Goal: Transaction & Acquisition: Obtain resource

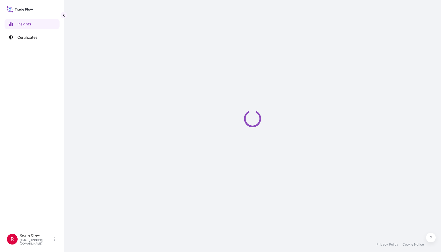
select select "2025"
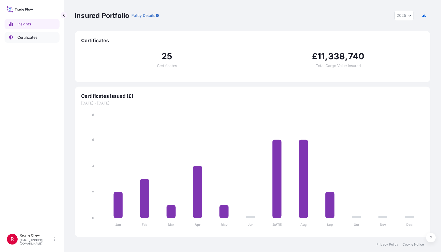
click at [27, 38] on p "Certificates" at bounding box center [27, 37] width 20 height 5
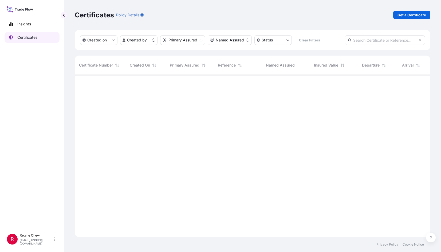
scroll to position [161, 351]
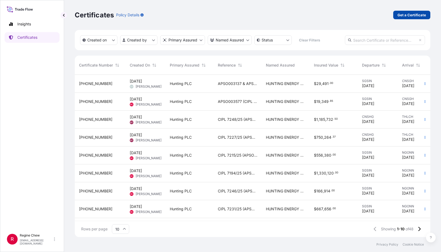
click at [408, 16] on p "Get a Certificate" at bounding box center [411, 14] width 29 height 5
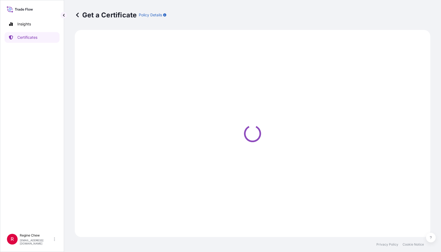
select select "Ocean Vessel"
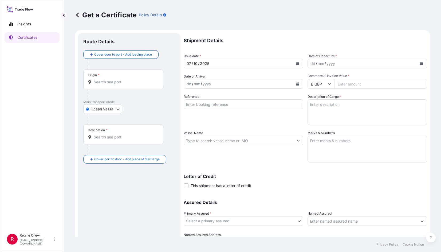
click at [104, 82] on input "Origin *" at bounding box center [125, 81] width 63 height 5
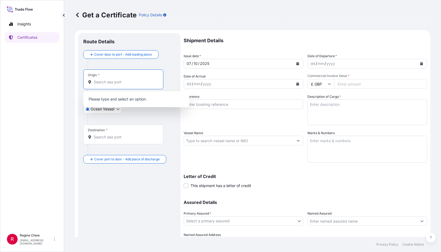
click at [111, 81] on input "Origin * Please select an origin" at bounding box center [125, 81] width 63 height 5
type input "s"
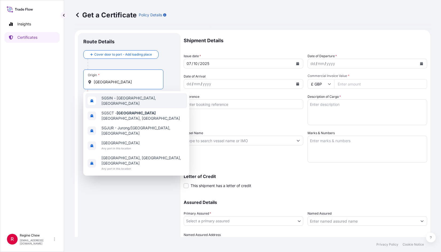
click at [108, 98] on span "SGSIN - [GEOGRAPHIC_DATA], [GEOGRAPHIC_DATA]" at bounding box center [143, 100] width 84 height 11
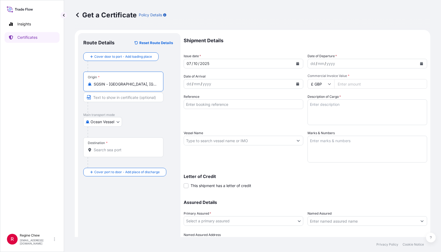
type input "SGSIN - [GEOGRAPHIC_DATA], [GEOGRAPHIC_DATA]"
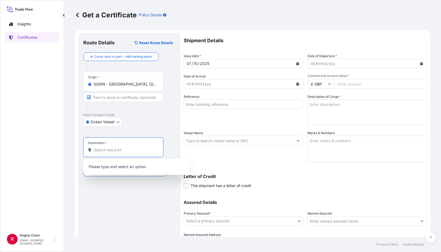
click at [102, 150] on input "Destination *" at bounding box center [125, 149] width 63 height 5
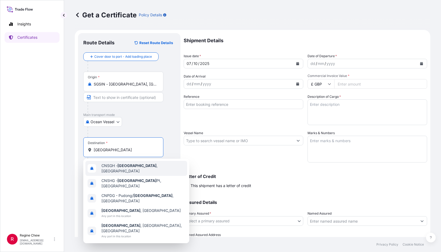
click at [105, 168] on span "CNSGH - [GEOGRAPHIC_DATA] , [GEOGRAPHIC_DATA]" at bounding box center [143, 168] width 84 height 11
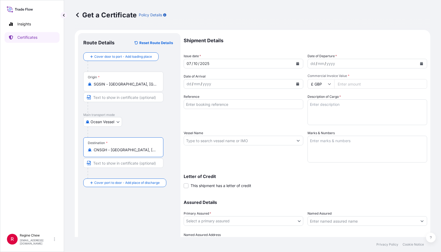
type input "CNSGH - [GEOGRAPHIC_DATA], [GEOGRAPHIC_DATA]"
click at [193, 62] on div "10" at bounding box center [195, 63] width 5 height 6
click at [191, 64] on div "07" at bounding box center [189, 63] width 6 height 6
click at [190, 62] on div "07" at bounding box center [189, 63] width 6 height 6
click at [311, 62] on div "dd" at bounding box center [313, 63] width 6 height 6
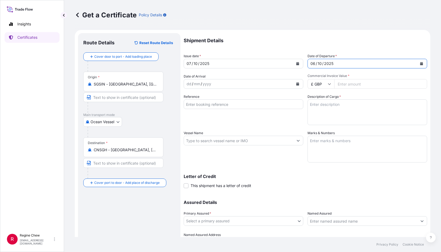
click at [192, 84] on div "/" at bounding box center [192, 84] width 1 height 6
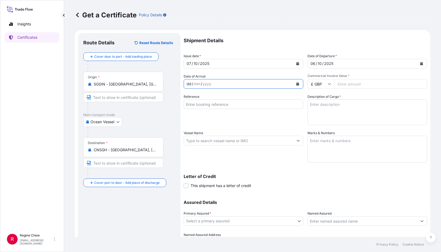
drag, startPoint x: 191, startPoint y: 83, endPoint x: 132, endPoint y: 65, distance: 62.2
click at [134, 67] on form "Route Details Reset Route Details Cover door to port - Add loading place Place …" at bounding box center [252, 147] width 355 height 235
click at [314, 83] on input "£ GBP" at bounding box center [320, 84] width 27 height 10
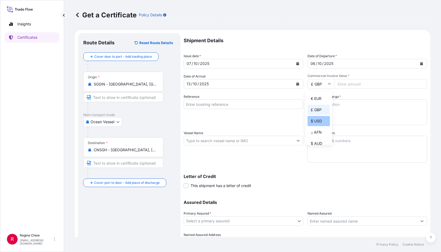
click at [320, 121] on div "$ USD" at bounding box center [318, 121] width 22 height 10
type input "$ USD"
click at [344, 83] on input "Commercial Invoice Value *" at bounding box center [380, 84] width 93 height 10
click at [364, 85] on input "Commercial Invoice Value *" at bounding box center [380, 84] width 93 height 10
type input "769.90"
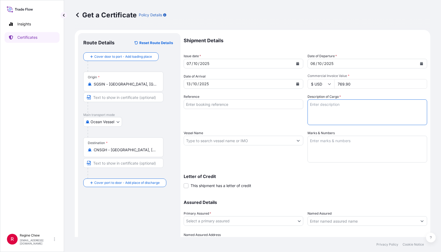
click at [312, 107] on textarea "Description of Cargo *" at bounding box center [367, 112] width 120 height 26
drag, startPoint x: 321, startPoint y: 106, endPoint x: 324, endPoint y: 105, distance: 3.9
click at [321, 106] on textarea "Description of Cargo *" at bounding box center [367, 112] width 120 height 26
paste textarea "1.575", 4140 110KSI, 6.66 FT, PTE, SOLID BAR"
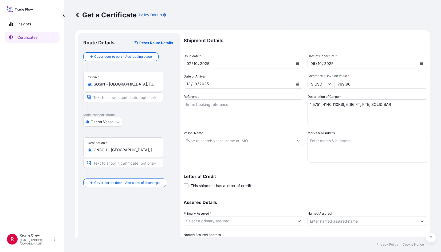
click at [311, 112] on textarea "1.575", 4140 110KSI, 6.66 FT, PTE, SOLID BAR" at bounding box center [367, 112] width 120 height 26
click at [391, 105] on textarea "1.575", 4140 110KSI, 6.66 FT, PTE, SOLID BAR" at bounding box center [367, 112] width 120 height 26
paste textarea "6.5", 4140 125KSI, 5FT, PTE, SOLID BAR"
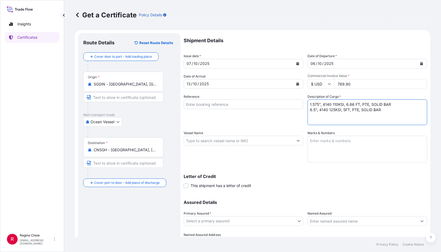
click at [394, 103] on textarea "1.575", 4140 110KSI, 6.66 FT, PTE, SOLID BAR 6.5", 4140 125KSI, 5FT, PTE, SOLID…" at bounding box center [367, 112] width 120 height 26
click at [380, 110] on textarea "1.575", 4140 110KSI, 6.66 FT, PTE, SOLID BAR - 3 JTS 6.5", 4140 125KSI, 5FT, PT…" at bounding box center [367, 112] width 120 height 26
type textarea "1.575", 4140 110KSI, 6.66 FT, PTE, SOLID BAR - 3 JTS 6.5", 4140 125KSI, 5FT, PT…"
click at [193, 106] on input "Reference" at bounding box center [244, 104] width 120 height 10
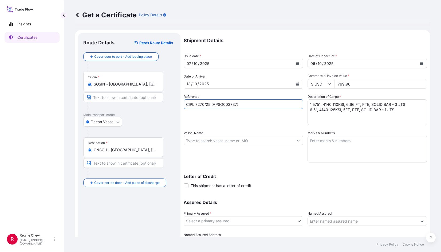
type input "CIPL 7270/25 (APSO003737)"
click at [191, 139] on input "Vessel Name" at bounding box center [238, 141] width 109 height 10
click at [197, 141] on input "Vessel Name" at bounding box center [238, 141] width 109 height 10
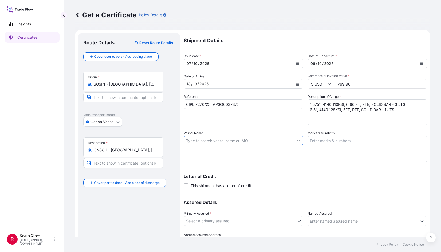
paste input "SEASPAN [PERSON_NAME].013EE"
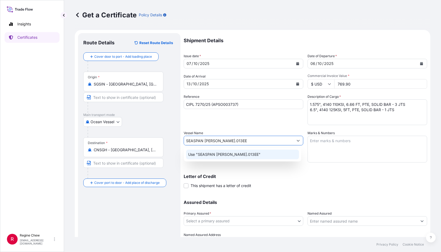
click at [244, 152] on p "Use "SEASPAN [PERSON_NAME].013EE"" at bounding box center [224, 154] width 72 height 5
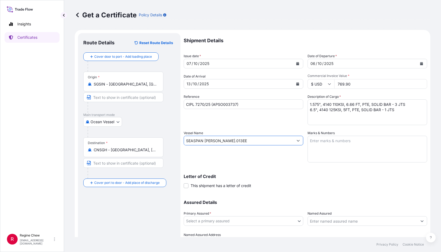
click at [246, 141] on input "SEASPAN [PERSON_NAME].013EE" at bounding box center [238, 141] width 109 height 10
type input "SEASPAN [PERSON_NAME].013EE"
click at [309, 146] on textarea "Marks & Numbers" at bounding box center [367, 149] width 120 height 27
click at [328, 146] on textarea "Marks & Numbers" at bounding box center [367, 149] width 120 height 27
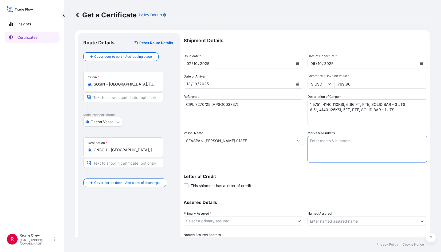
paste textarea "TWCU8106665/SJJSG01457/40HC"
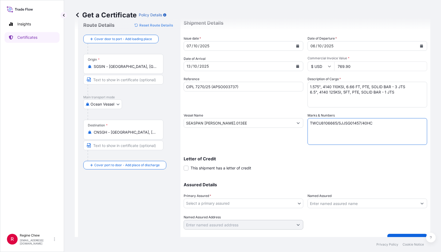
scroll to position [28, 0]
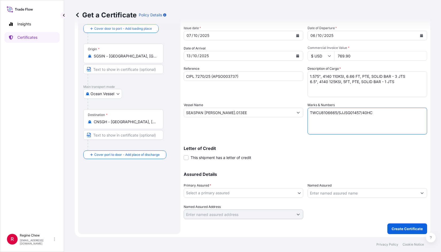
type textarea "TWCU8106665/SJJSG01457/40HC"
click at [216, 190] on body "Insights Certificates R [PERSON_NAME] [PERSON_NAME][EMAIL_ADDRESS][PERSON_NAME]…" at bounding box center [220, 126] width 441 height 252
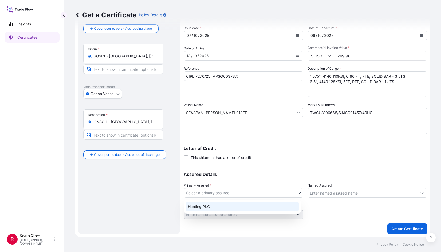
click at [215, 205] on div "Hunting PLC" at bounding box center [242, 206] width 113 height 10
select select "31437"
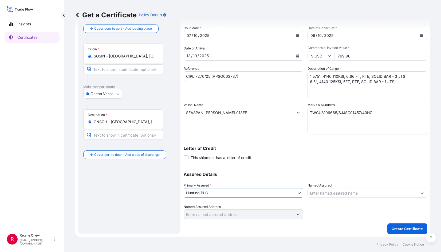
click at [319, 194] on input "Named Assured" at bounding box center [362, 193] width 109 height 10
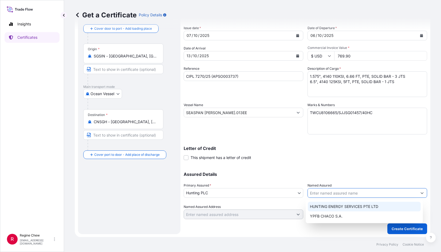
click at [324, 206] on span "HUNTING ENERGY SERVICES PTE LTD" at bounding box center [344, 206] width 68 height 5
type input "HUNTING ENERGY SERVICES PTE LTD"
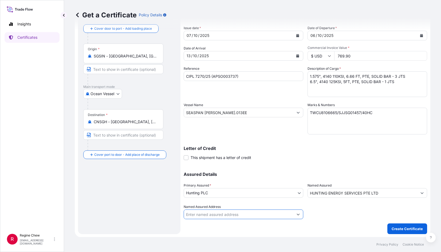
click at [234, 215] on input "Named Assured Address" at bounding box center [238, 214] width 109 height 10
click at [278, 152] on div "Letter of Credit This shipment has a letter of credit Letter of credit * Letter…" at bounding box center [305, 153] width 243 height 14
click at [267, 129] on div "Vessel Name SEASPAN [GEOGRAPHIC_DATA][PERSON_NAME].013EE" at bounding box center [244, 118] width 120 height 32
click at [248, 112] on input "SEASPAN [PERSON_NAME].013EE" at bounding box center [238, 113] width 109 height 10
drag, startPoint x: 248, startPoint y: 112, endPoint x: 145, endPoint y: 98, distance: 103.2
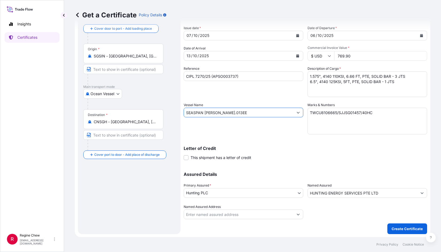
click at [145, 98] on form "Route Details Reset Route Details Cover door to port - Add loading place Place …" at bounding box center [252, 119] width 355 height 235
click at [244, 114] on input "SEASPAN [PERSON_NAME].013EE" at bounding box center [238, 113] width 109 height 10
drag, startPoint x: 244, startPoint y: 112, endPoint x: -14, endPoint y: 55, distance: 263.9
click at [0, 55] on html "Insights Certificates R [PERSON_NAME] [PERSON_NAME][EMAIL_ADDRESS][PERSON_NAME]…" at bounding box center [220, 126] width 441 height 252
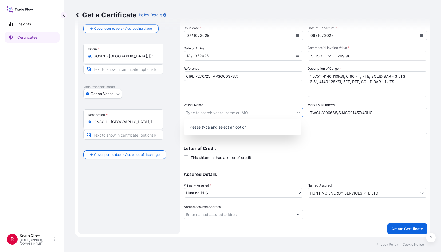
paste input "SEASPAN [GEOGRAPHIC_DATA]"
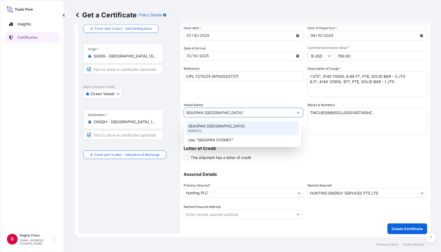
click at [212, 126] on p "SEASPAN [GEOGRAPHIC_DATA]" at bounding box center [216, 125] width 57 height 5
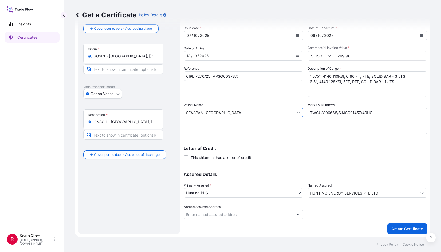
type input "SEASPAN [GEOGRAPHIC_DATA]"
click at [274, 140] on div "Letter of Credit This shipment has a letter of credit Letter of credit * Letter…" at bounding box center [305, 150] width 243 height 21
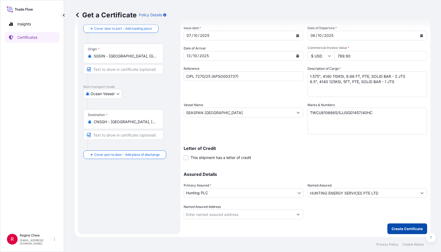
click at [412, 230] on p "Create Certificate" at bounding box center [406, 228] width 31 height 5
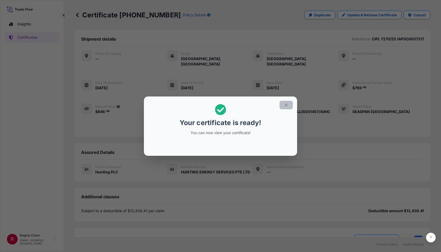
click at [287, 102] on icon "button" at bounding box center [286, 104] width 5 height 5
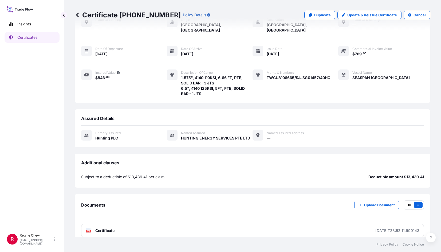
scroll to position [34, 0]
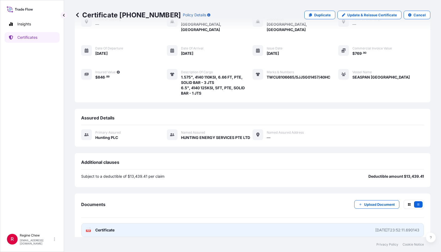
click at [99, 227] on span "Certificate" at bounding box center [104, 229] width 19 height 5
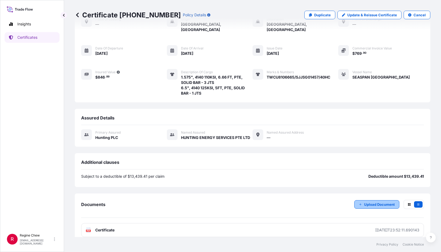
click at [379, 200] on button "Upload Document" at bounding box center [376, 204] width 45 height 9
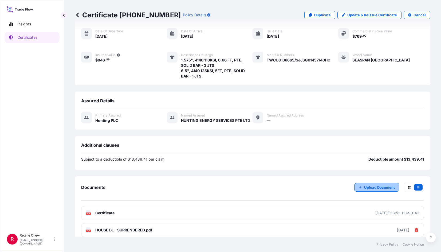
click at [375, 184] on p "Upload Document" at bounding box center [379, 186] width 31 height 5
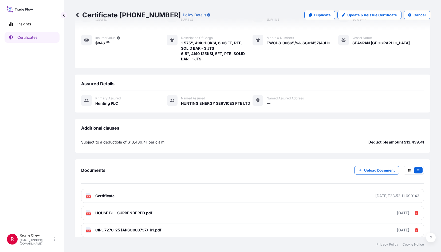
scroll to position [0, 0]
